Goal: Use online tool/utility: Utilize a website feature to perform a specific function

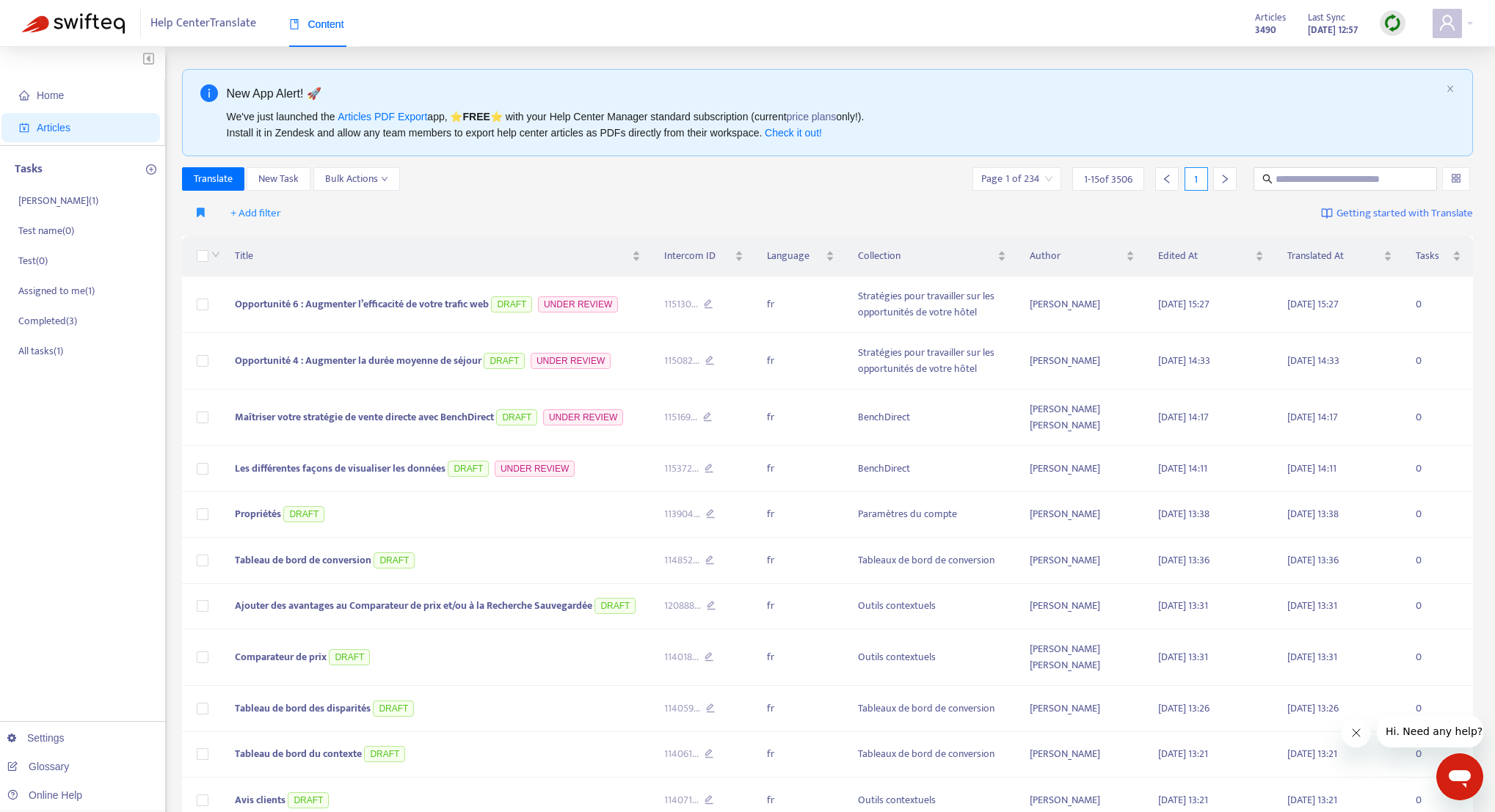
click at [1380, 24] on div at bounding box center [1392, 23] width 26 height 26
click at [1426, 71] on link "Full Sync" at bounding box center [1417, 77] width 53 height 17
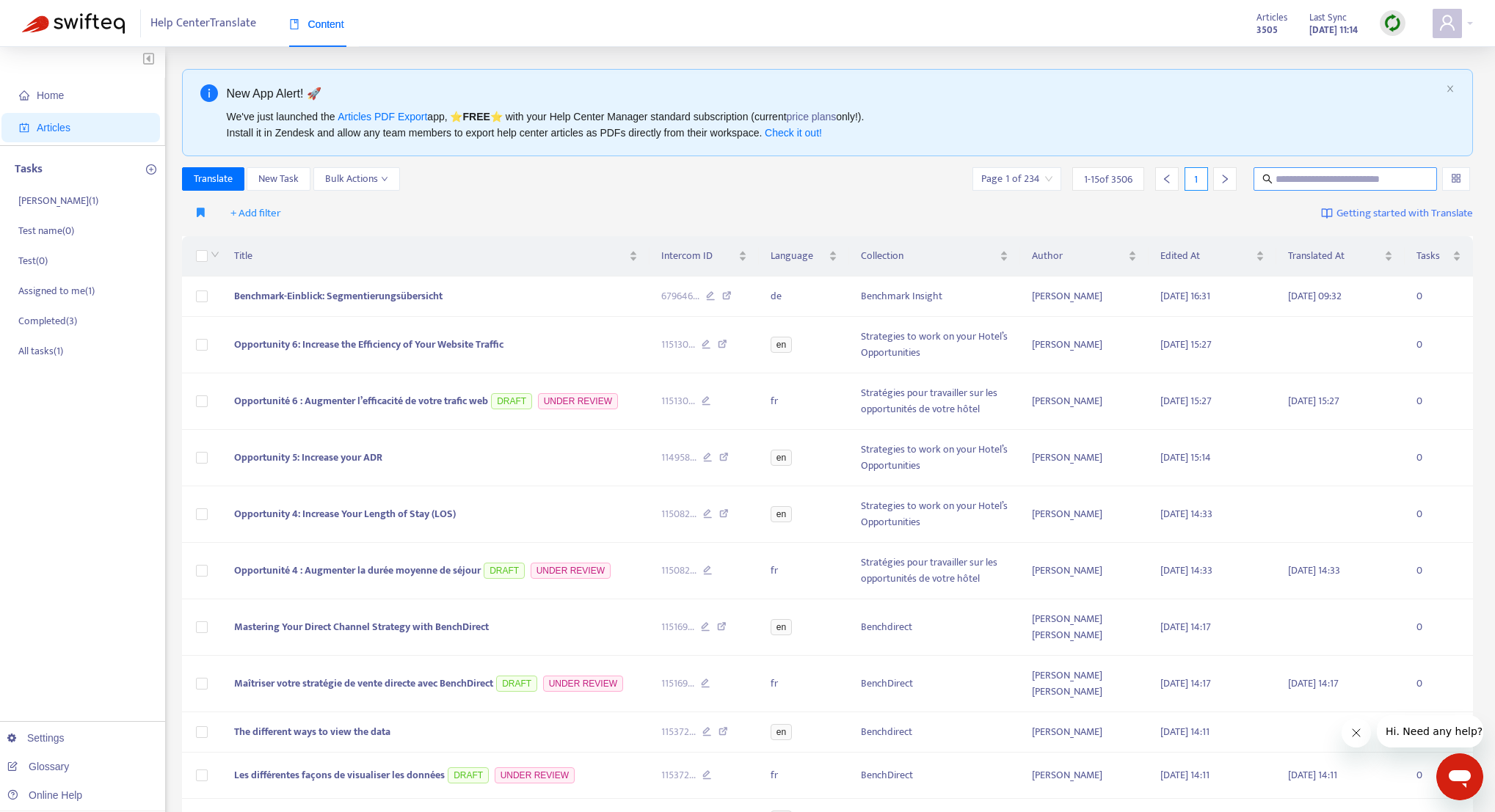
click at [1338, 188] on span at bounding box center [1346, 179] width 183 height 24
paste input "**********"
type input "**********"
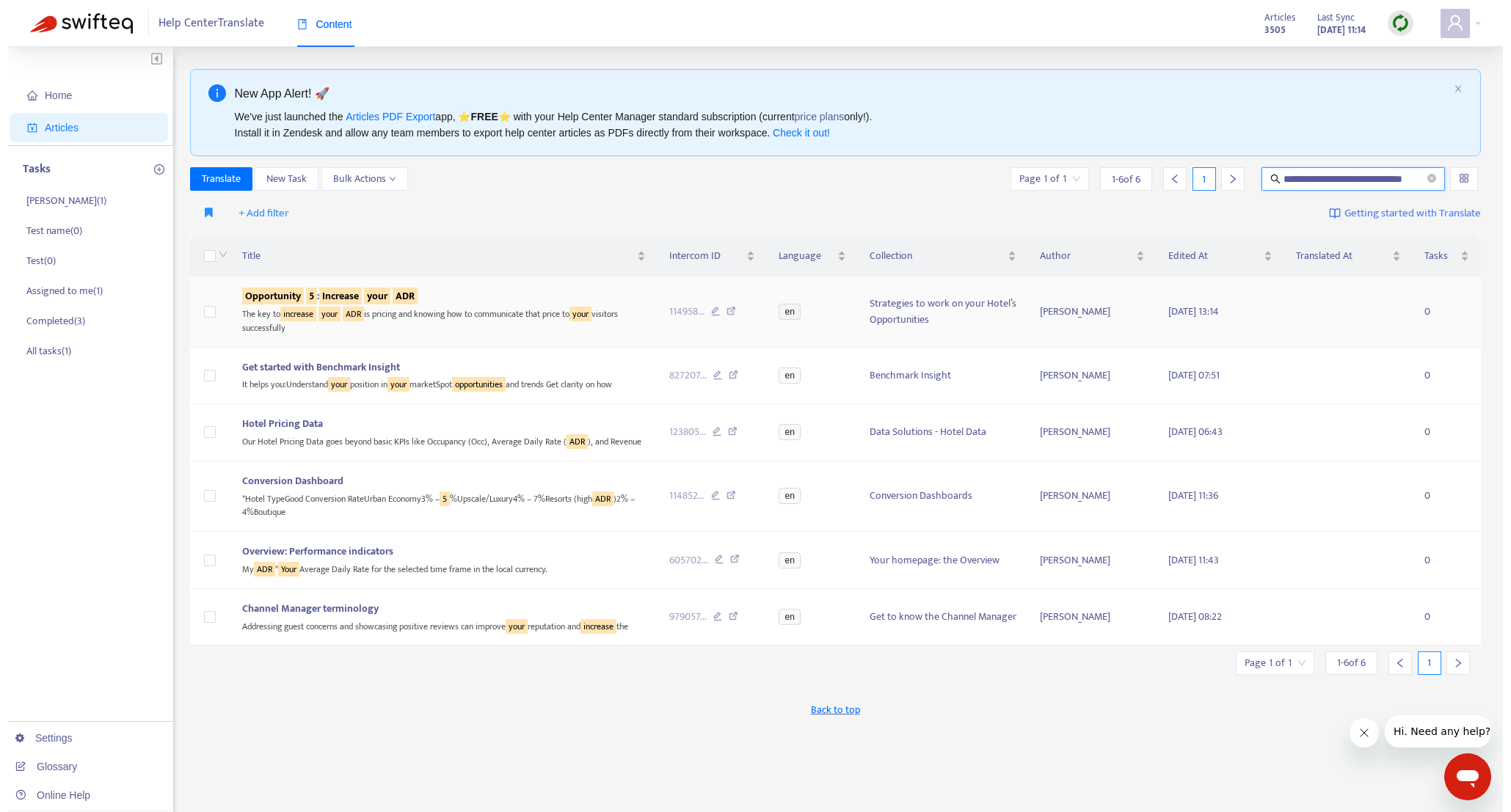
scroll to position [0, 0]
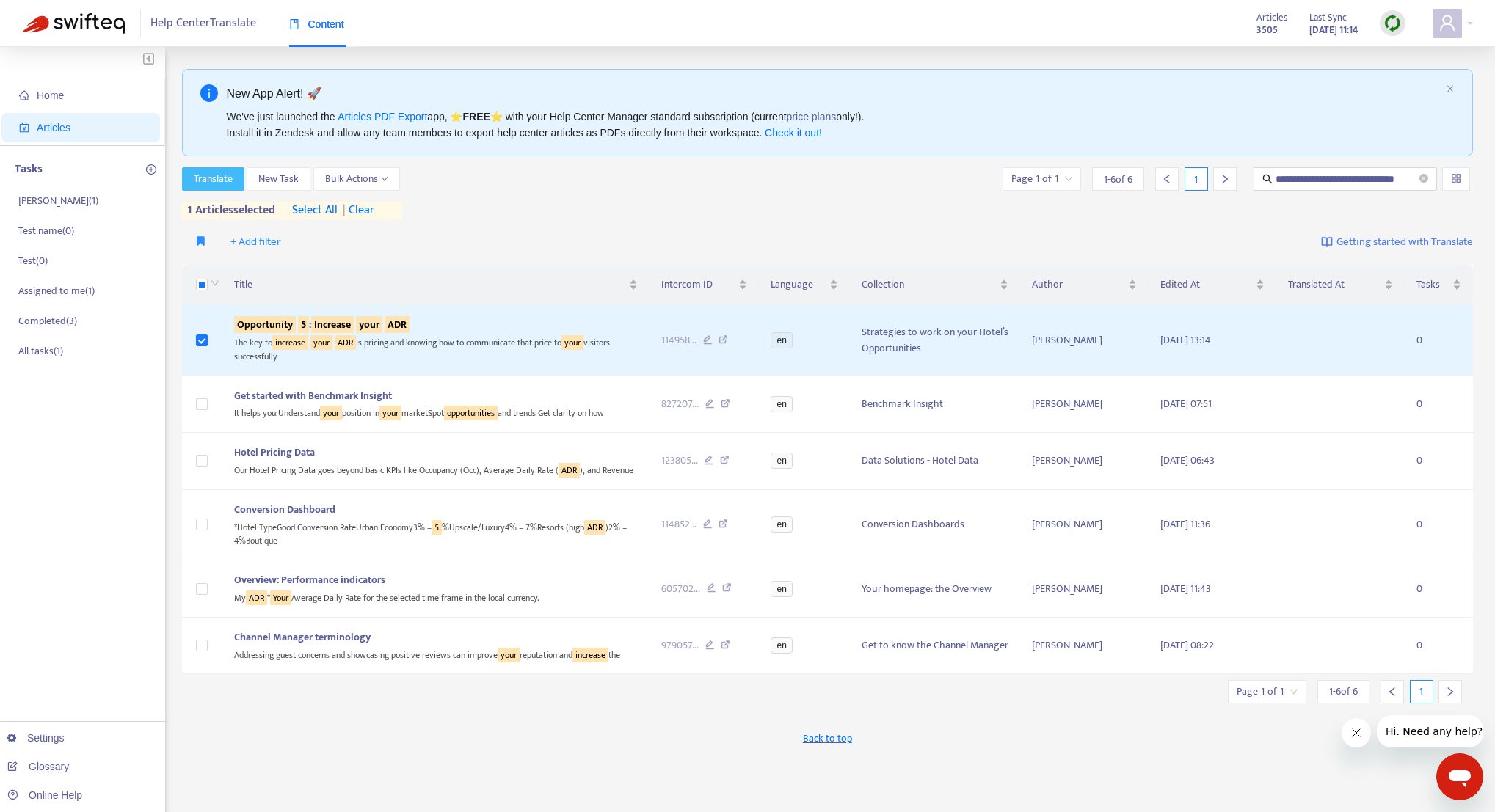
click at [231, 171] on span "Translate" at bounding box center [213, 179] width 39 height 16
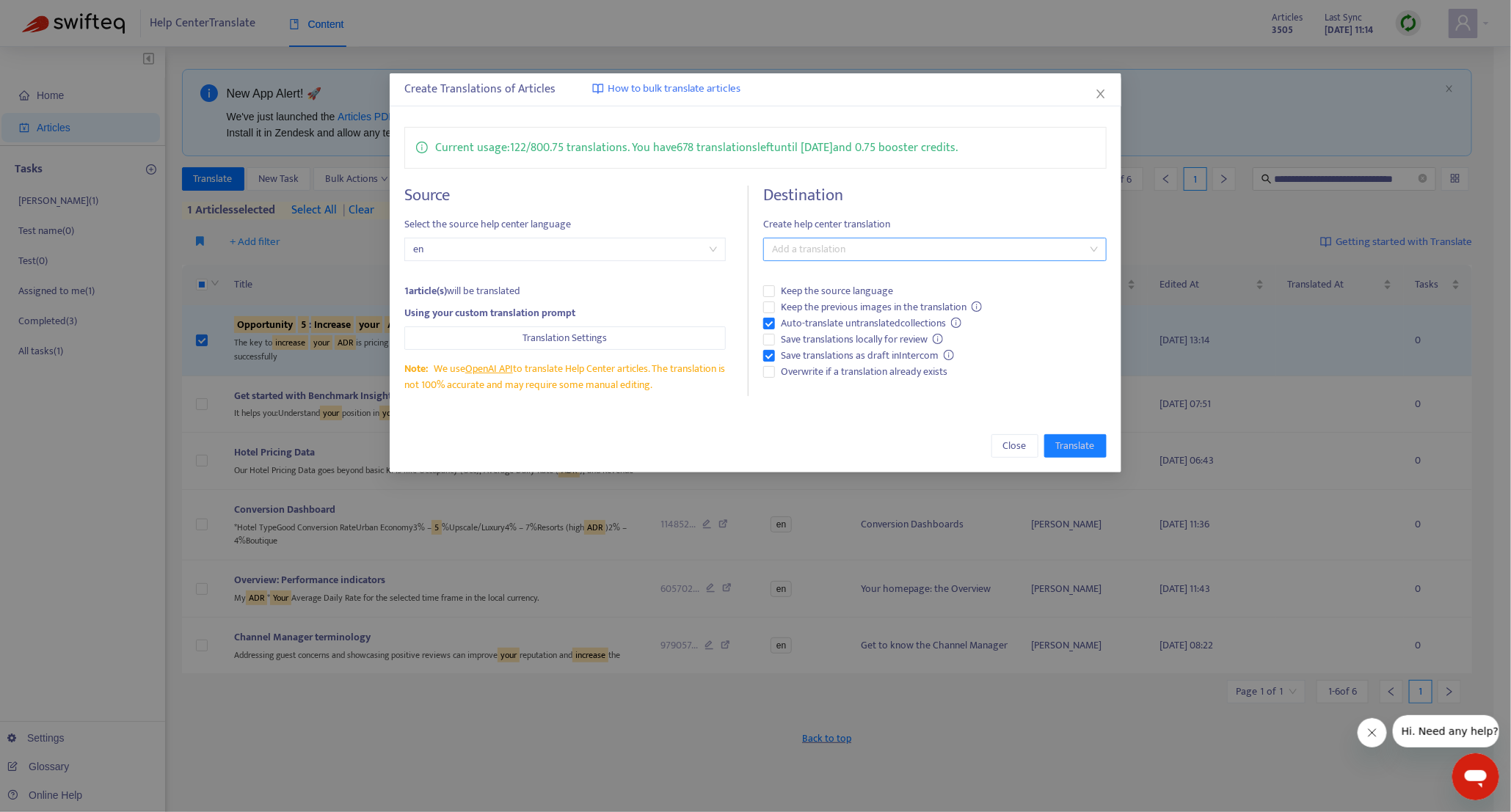
click at [883, 253] on div at bounding box center [928, 250] width 322 height 18
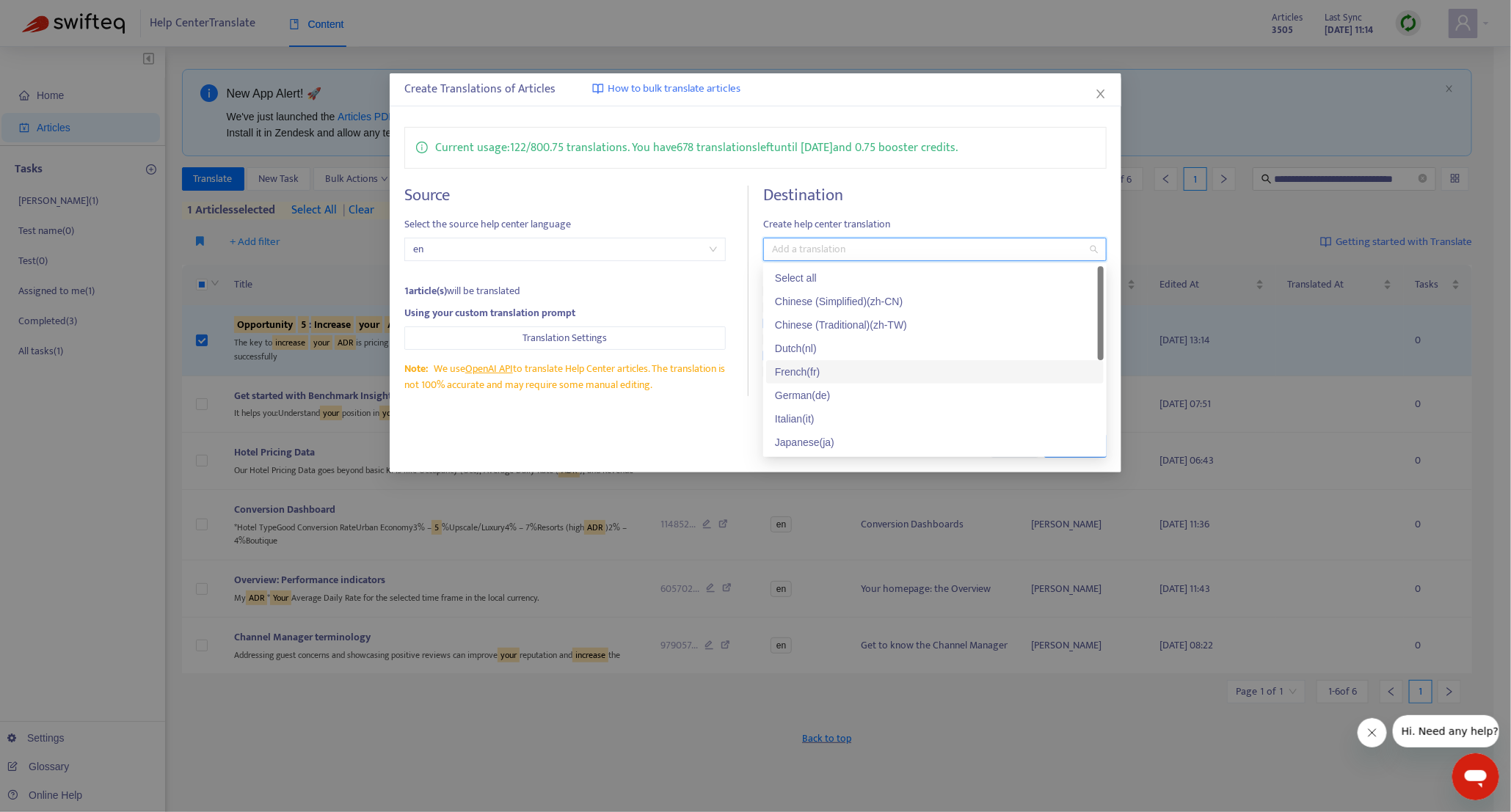
click at [857, 367] on div "French ( fr )" at bounding box center [936, 372] width 321 height 16
click at [743, 404] on div "Current usage: 122 / 800.75 translations . You have 678 translations left until…" at bounding box center [756, 262] width 732 height 299
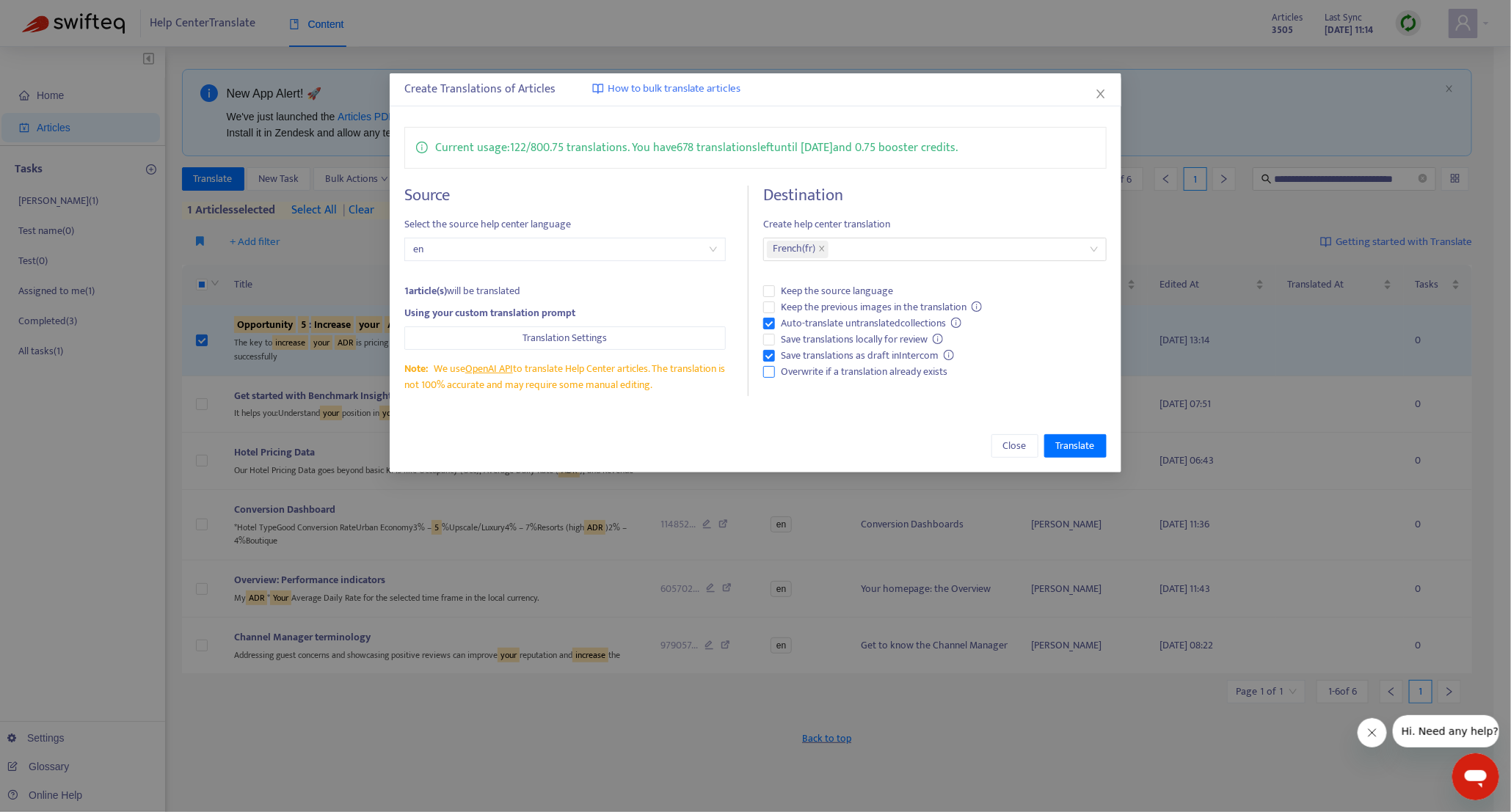
click at [789, 372] on span "Overwrite if a translation already exists" at bounding box center [864, 372] width 178 height 16
click at [1089, 446] on span "Translate" at bounding box center [1075, 446] width 39 height 16
